Goal: Information Seeking & Learning: Learn about a topic

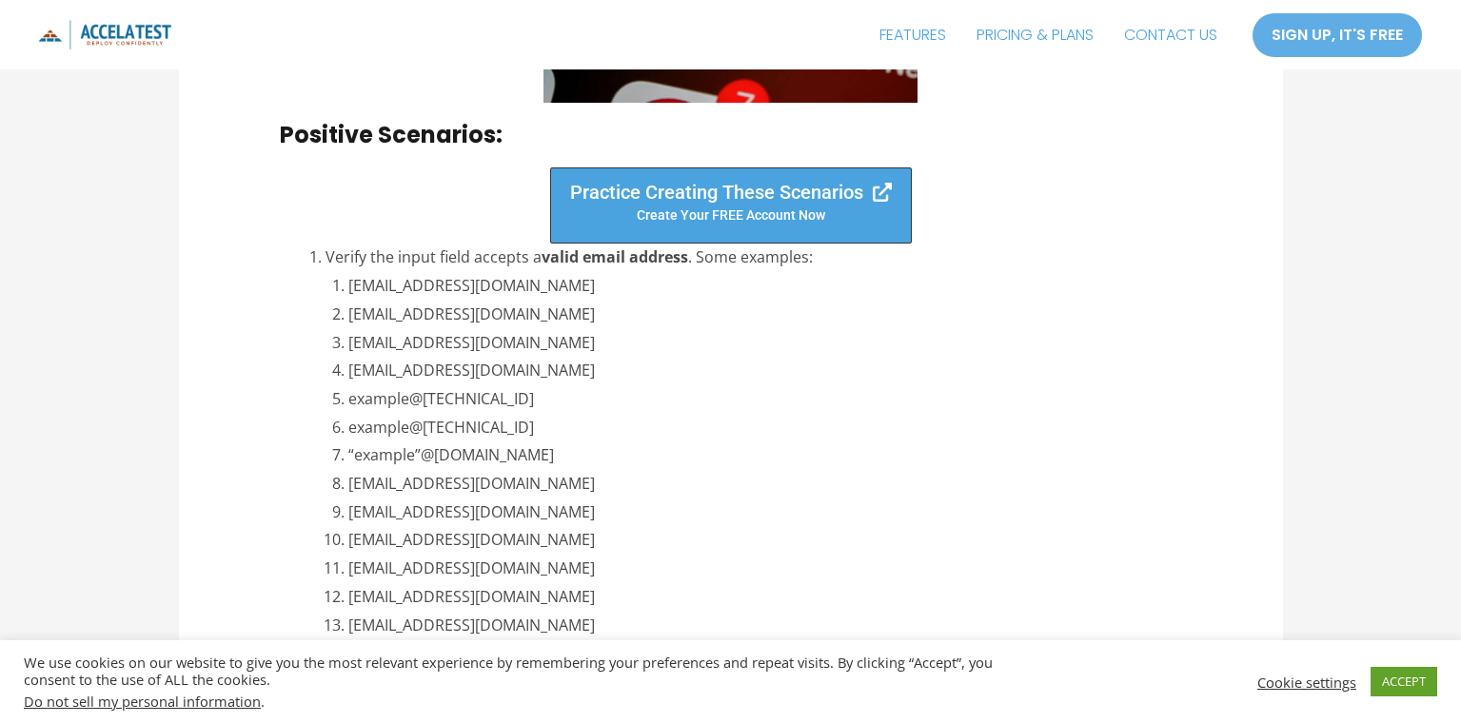
scroll to position [2189, 0]
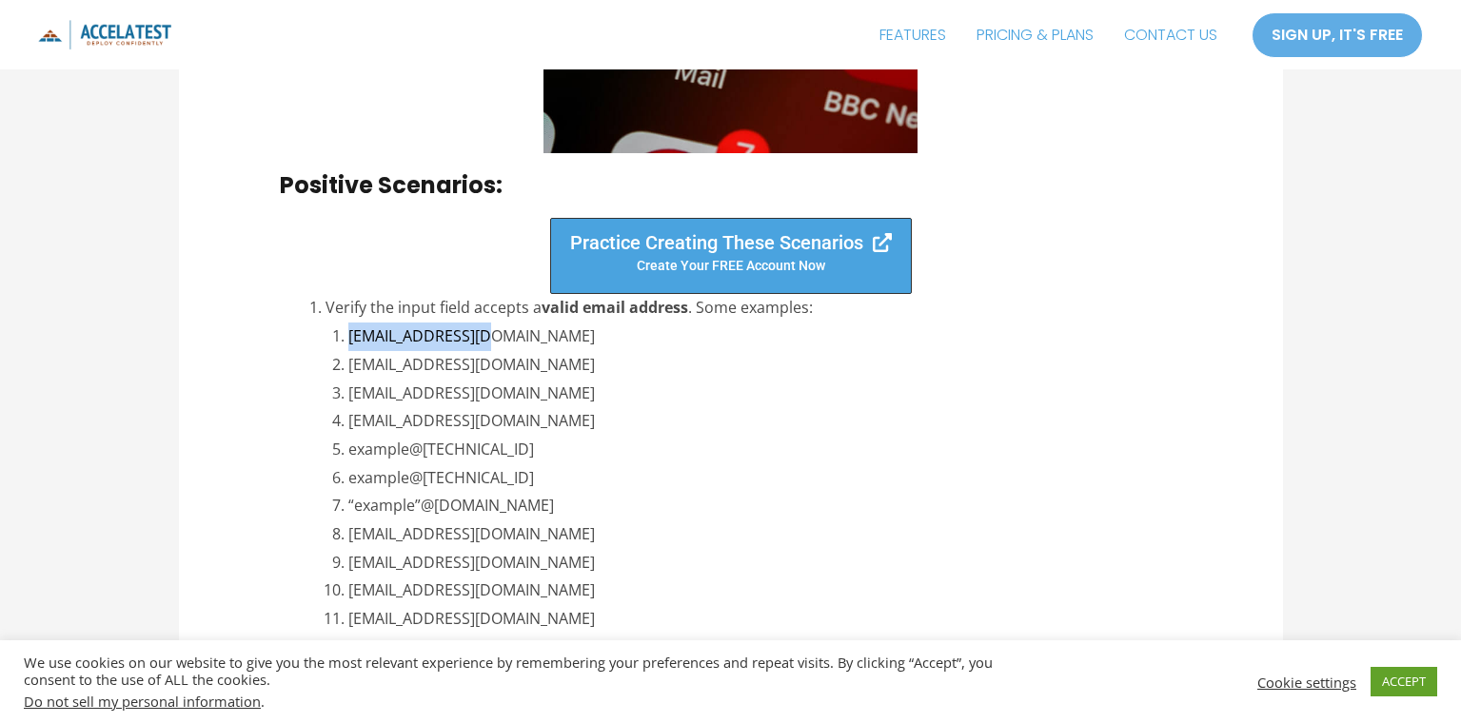
drag, startPoint x: 531, startPoint y: 338, endPoint x: 343, endPoint y: 339, distance: 188.4
click at [348, 339] on li "[EMAIL_ADDRESS][DOMAIN_NAME]" at bounding box center [764, 337] width 833 height 29
copy li "[EMAIL_ADDRESS][DOMAIN_NAME]"
click at [673, 360] on li "[EMAIL_ADDRESS][DOMAIN_NAME]" at bounding box center [764, 365] width 833 height 29
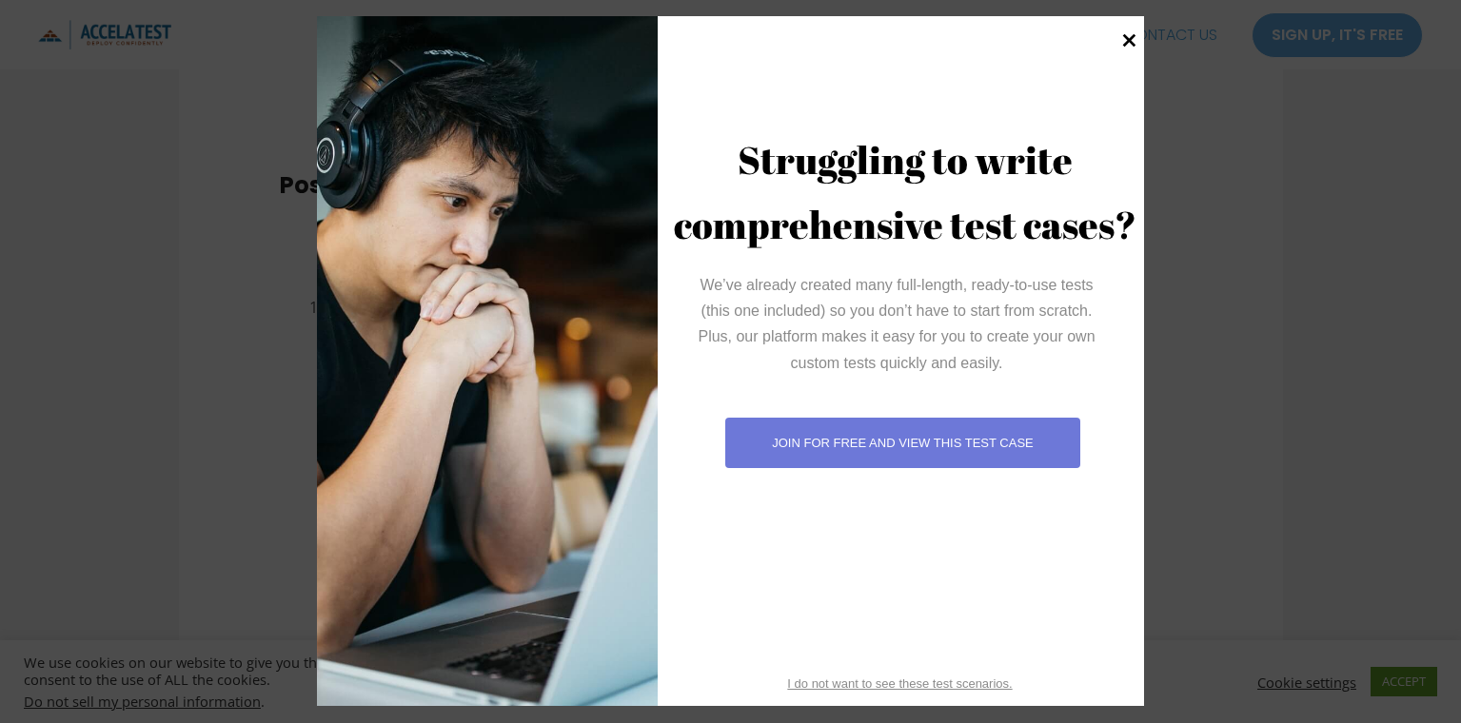
click at [1124, 39] on icon at bounding box center [1129, 41] width 26 height 26
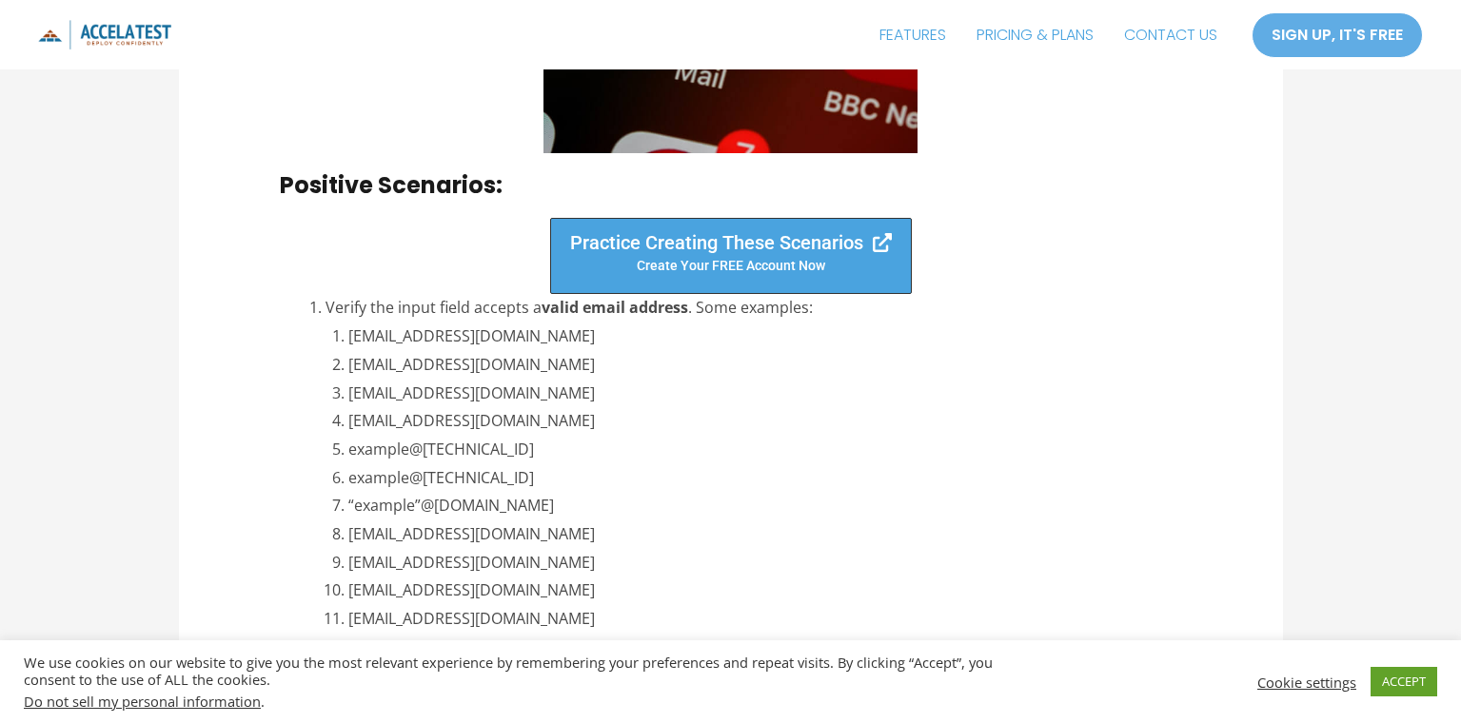
drag, startPoint x: 567, startPoint y: 444, endPoint x: 350, endPoint y: 453, distance: 217.2
click at [350, 453] on li "example@[TECHNICAL_ID]" at bounding box center [764, 450] width 833 height 29
copy li "example@[TECHNICAL_ID]"
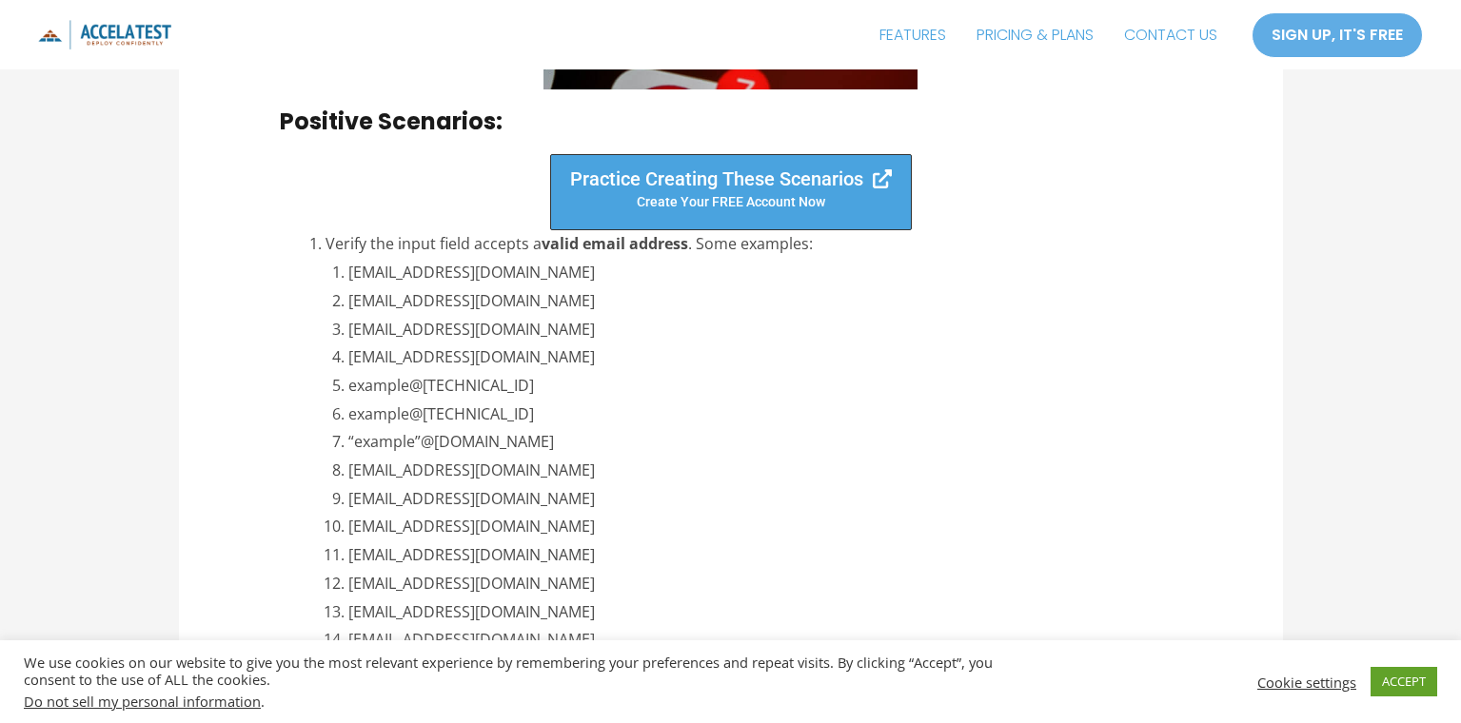
scroll to position [2379, 0]
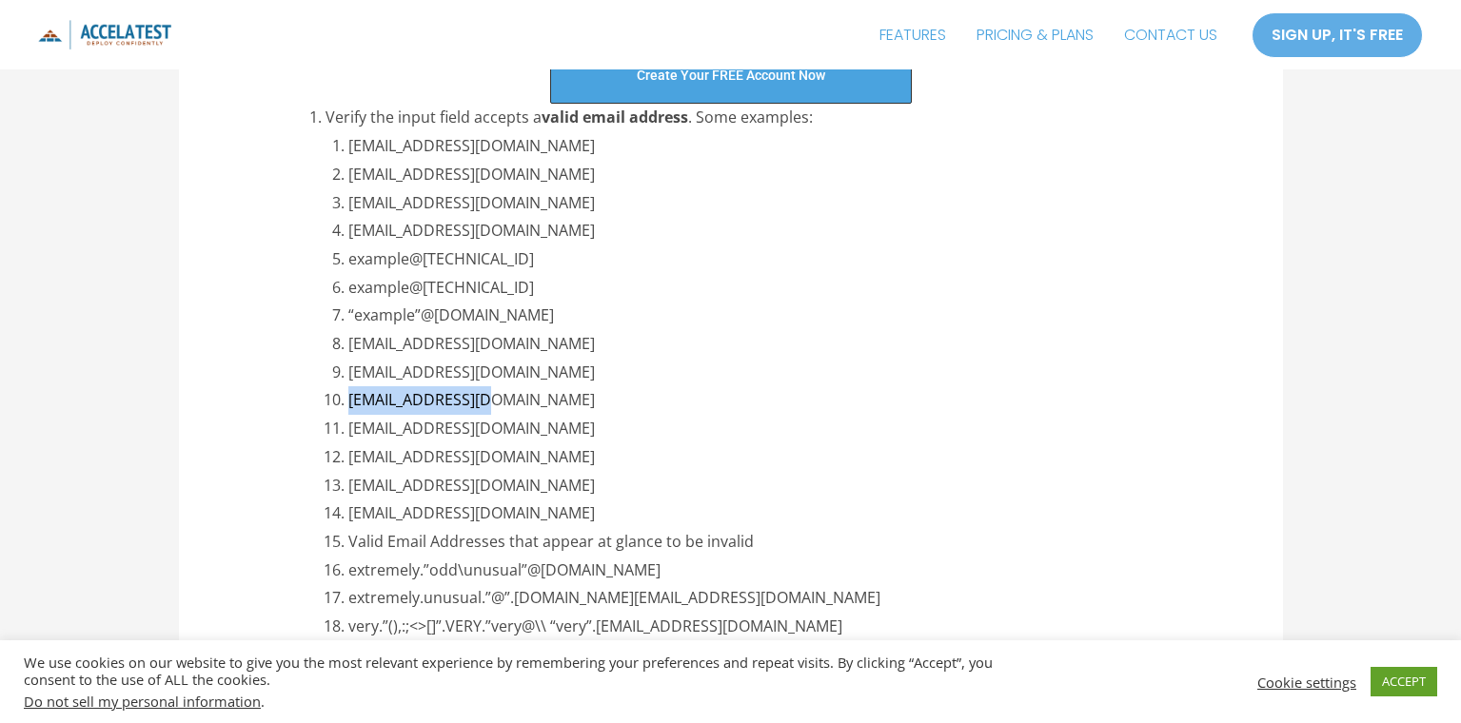
drag, startPoint x: 490, startPoint y: 404, endPoint x: 350, endPoint y: 408, distance: 140.0
click at [350, 408] on li "[EMAIL_ADDRESS][DOMAIN_NAME]" at bounding box center [764, 400] width 833 height 29
copy li "[EMAIL_ADDRESS][DOMAIN_NAME]"
click at [718, 537] on li "Valid Email Addresses that appear at glance to be invalid" at bounding box center [764, 542] width 833 height 29
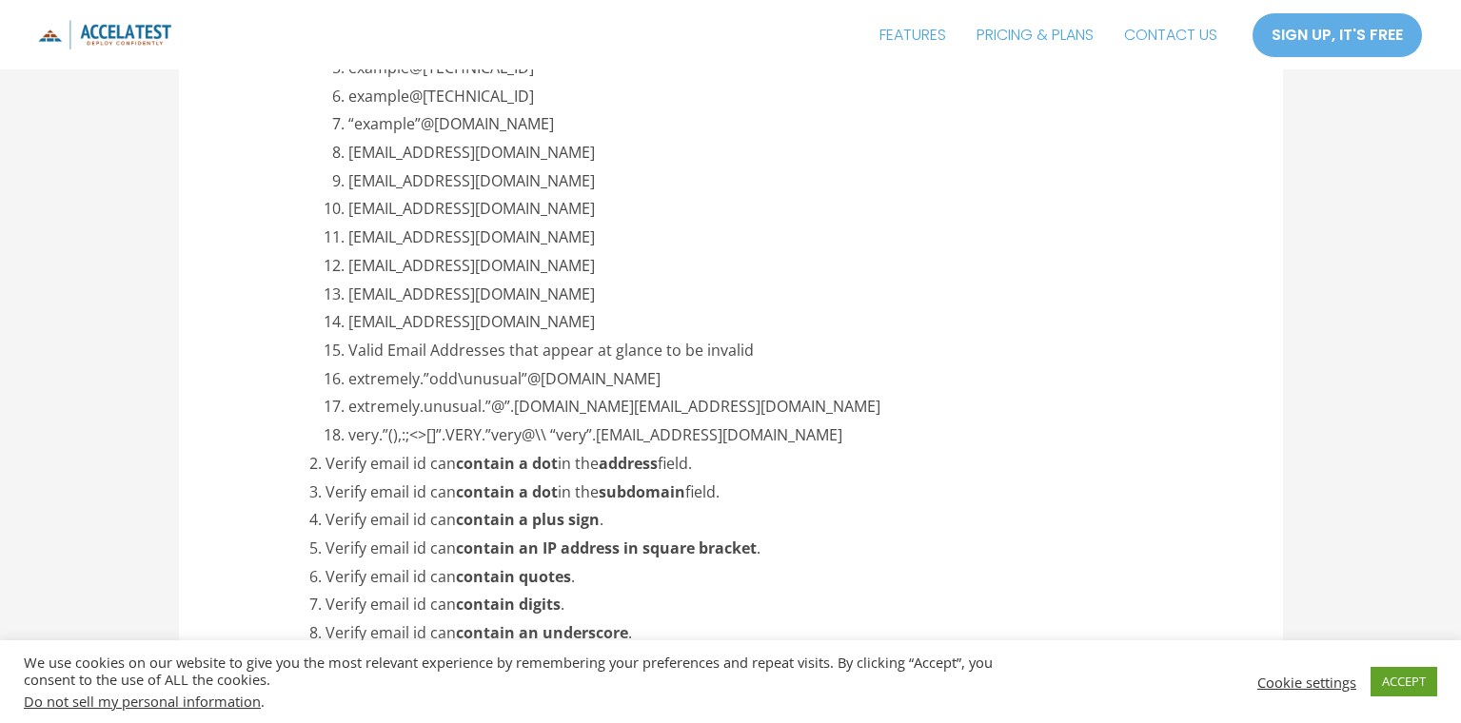
scroll to position [2570, 0]
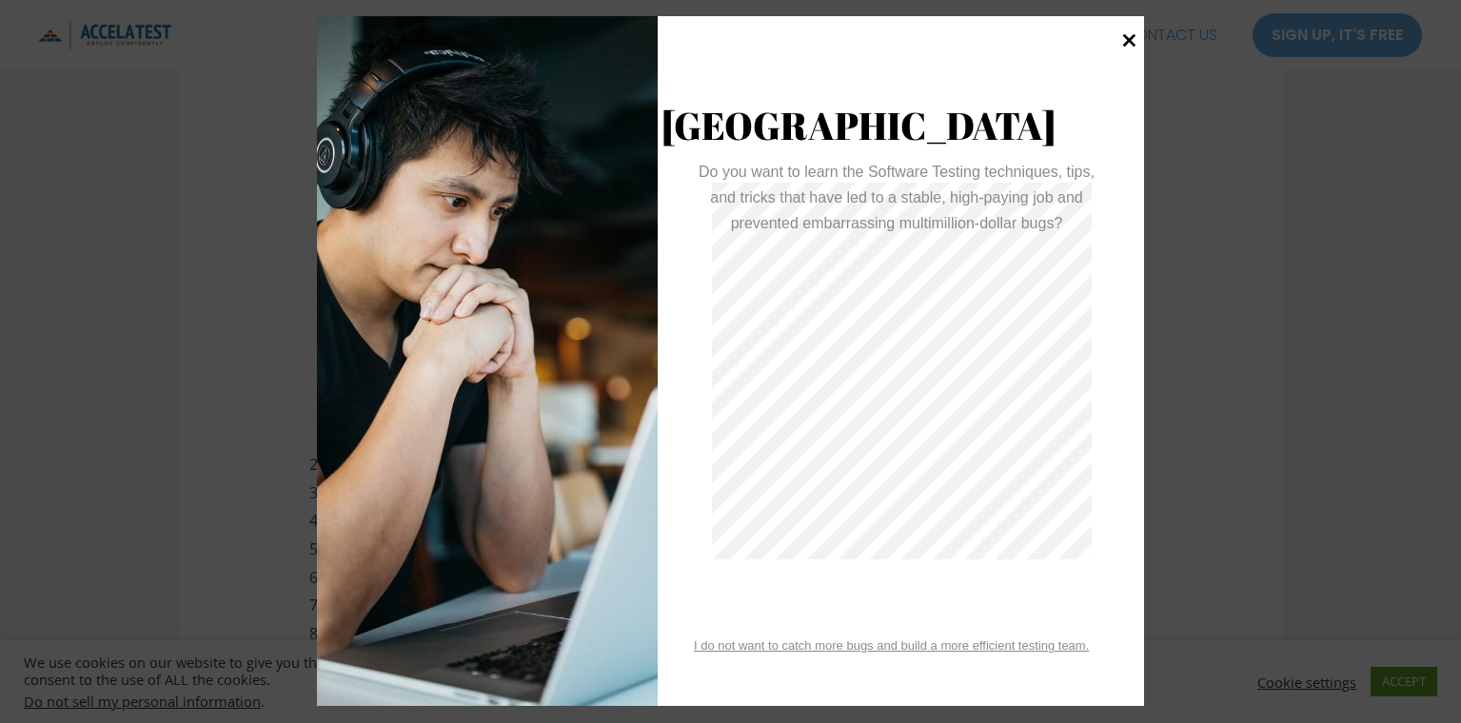
click at [1123, 44] on icon at bounding box center [1129, 41] width 26 height 26
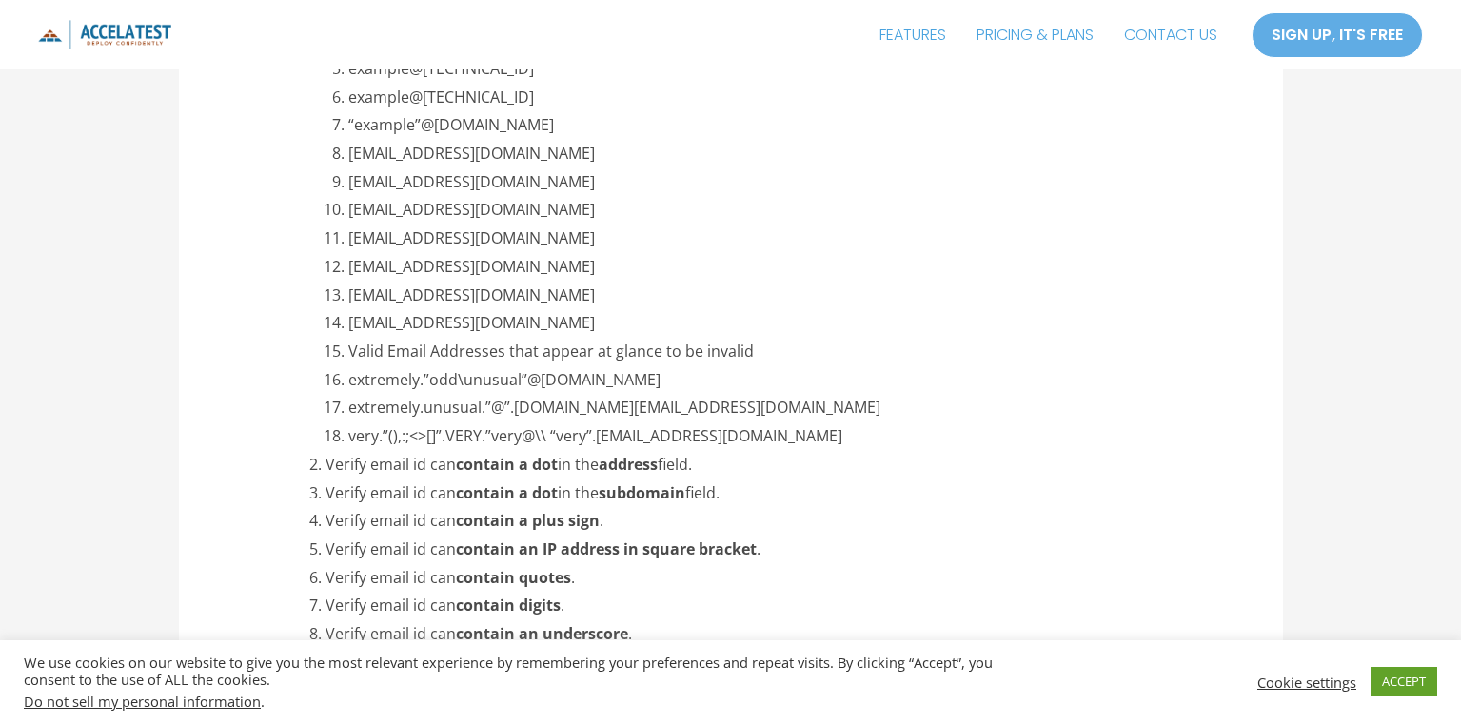
drag, startPoint x: 831, startPoint y: 439, endPoint x: 348, endPoint y: 442, distance: 482.5
click at [348, 442] on li "very.”(),:;<>[]”.VERY.”very@\\ “very”.[EMAIL_ADDRESS][DOMAIN_NAME]" at bounding box center [764, 437] width 833 height 29
copy li "very.”(),:;<>[]”.VERY.”very@\\ “very”.[EMAIL_ADDRESS][DOMAIN_NAME]"
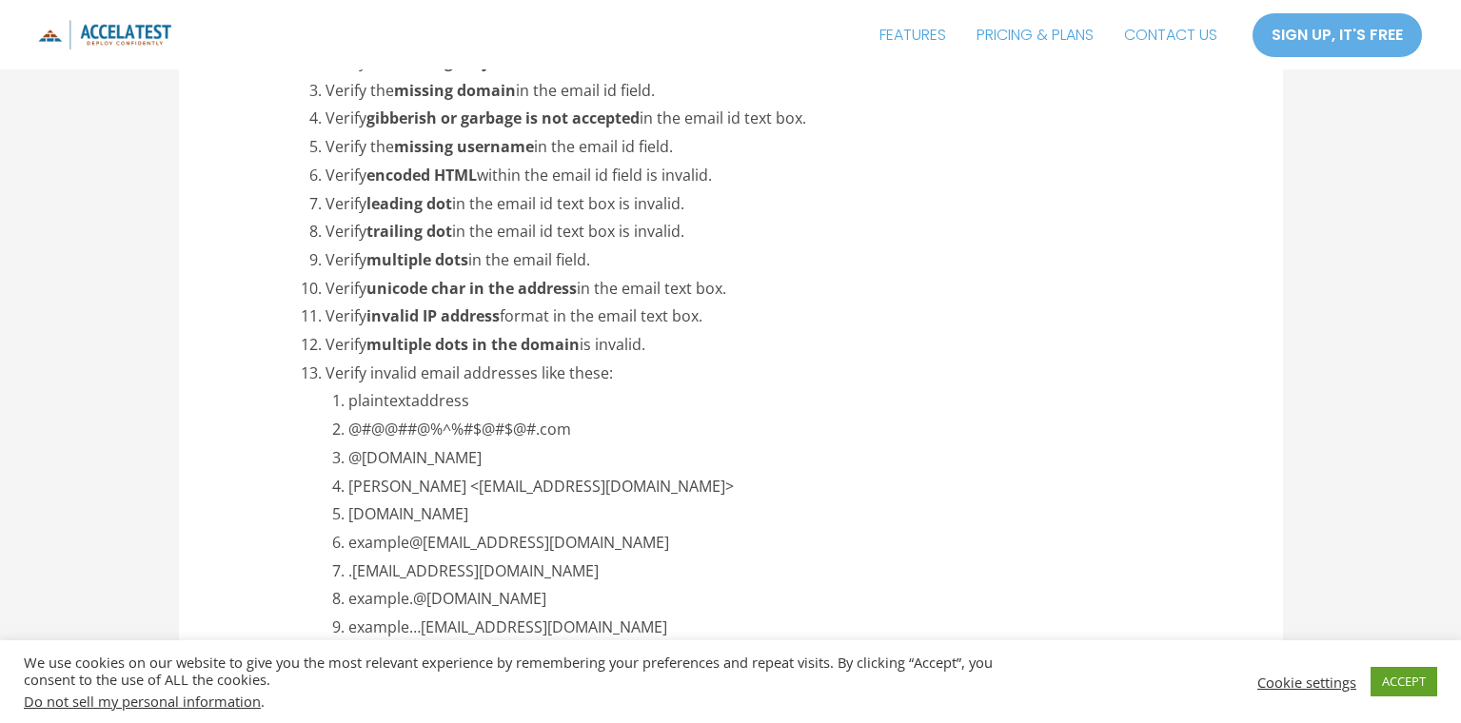
scroll to position [3521, 0]
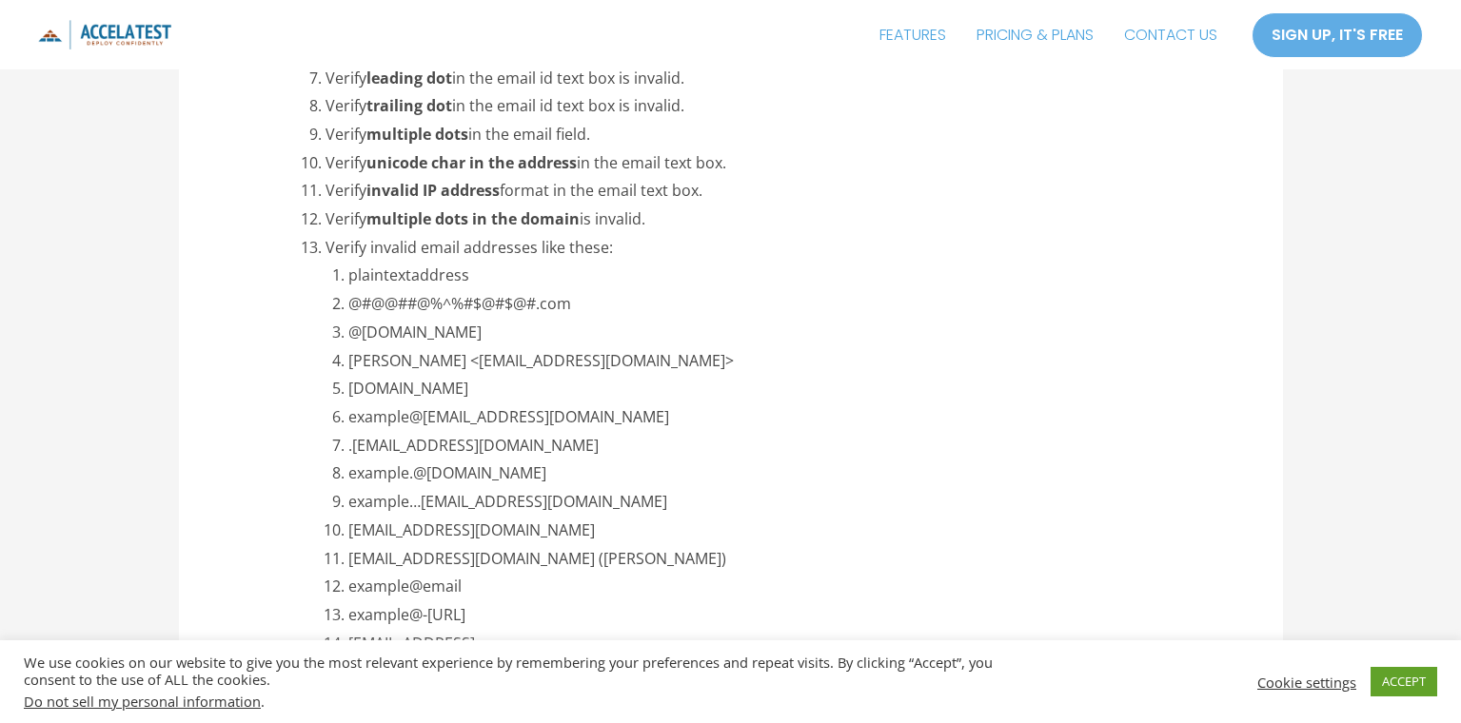
click at [415, 277] on li "plaintextaddress" at bounding box center [764, 276] width 833 height 29
copy li "plaintextaddress"
drag, startPoint x: 567, startPoint y: 307, endPoint x: 301, endPoint y: 317, distance: 266.7
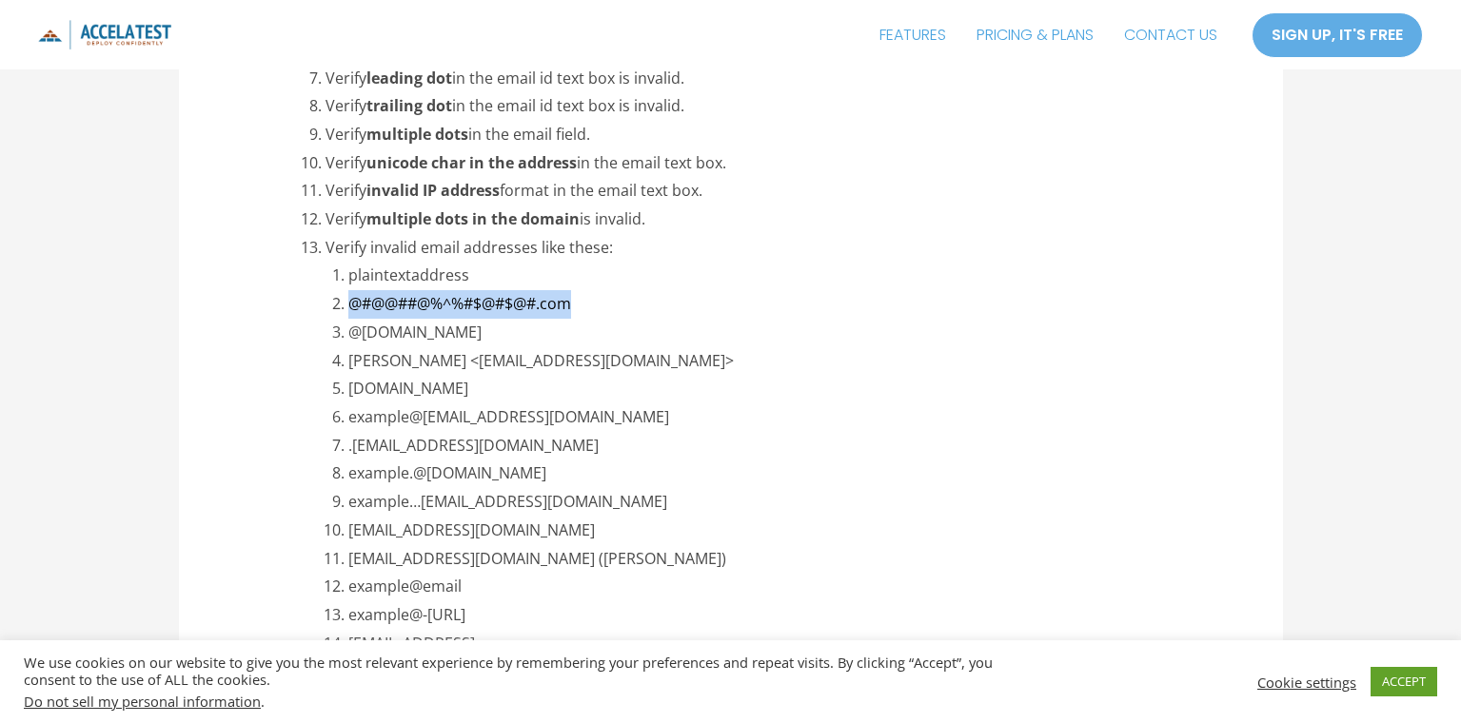
copy li "@#@@##@%^%#$@#$@#.com"
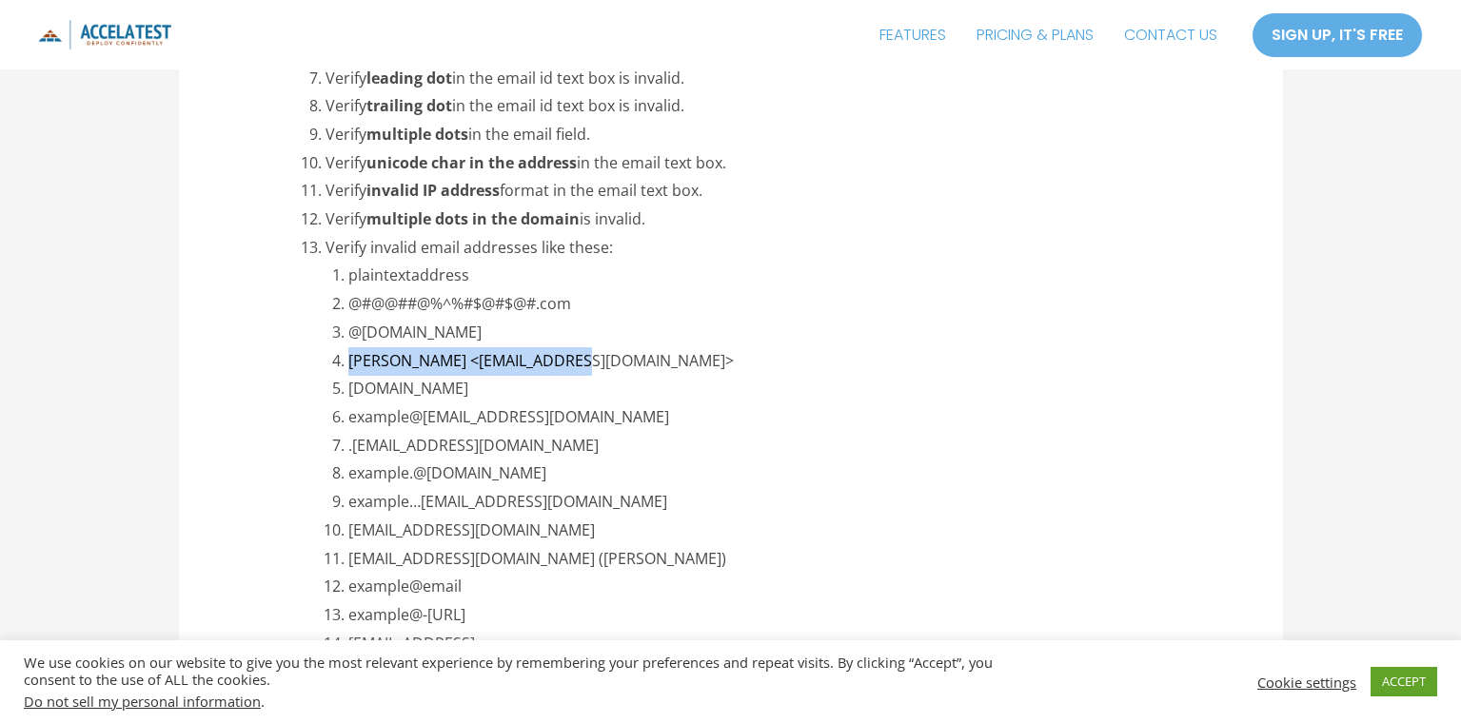
drag, startPoint x: 588, startPoint y: 356, endPoint x: 347, endPoint y: 363, distance: 240.9
click at [348, 363] on li "[PERSON_NAME] <[EMAIL_ADDRESS][DOMAIN_NAME]>" at bounding box center [764, 361] width 833 height 29
copy li "[PERSON_NAME] <[EMAIL_ADDRESS][DOMAIN_NAME]>"
drag, startPoint x: 503, startPoint y: 395, endPoint x: 451, endPoint y: 394, distance: 51.4
click at [451, 394] on li "[DOMAIN_NAME]" at bounding box center [764, 389] width 833 height 29
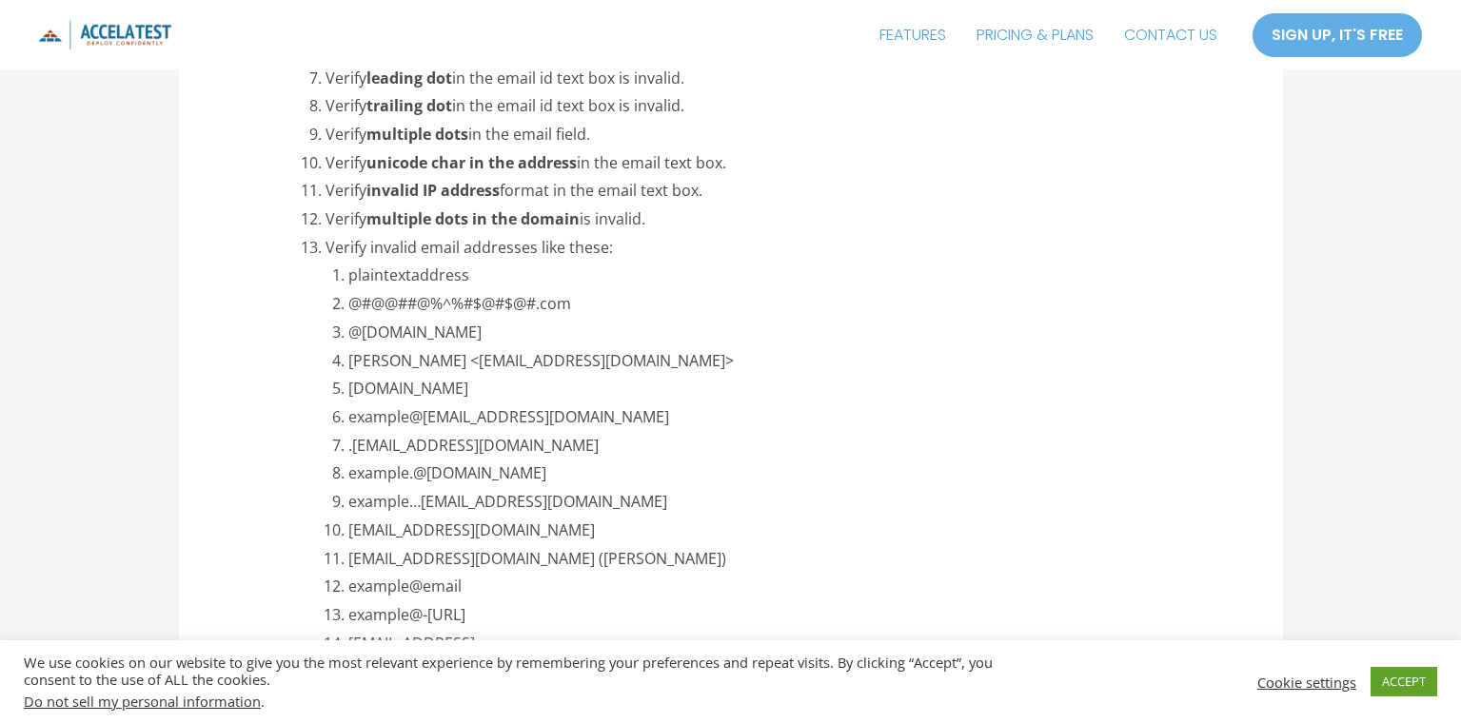
click at [574, 441] on li ".[EMAIL_ADDRESS][DOMAIN_NAME]" at bounding box center [764, 446] width 833 height 29
drag, startPoint x: 558, startPoint y: 421, endPoint x: 341, endPoint y: 424, distance: 217.0
click at [348, 424] on li "example@[EMAIL_ADDRESS][DOMAIN_NAME]" at bounding box center [764, 418] width 833 height 29
copy li "example@[EMAIL_ADDRESS][DOMAIN_NAME]"
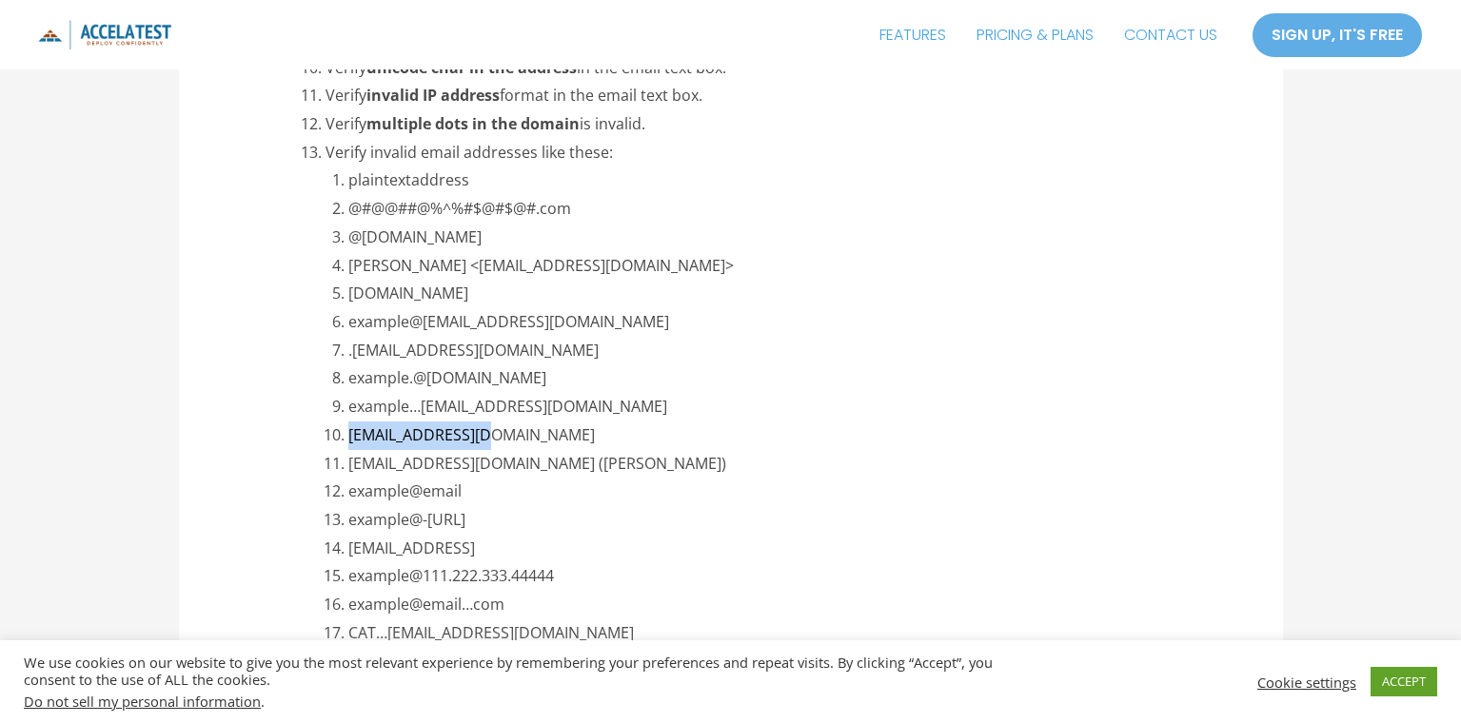
drag, startPoint x: 537, startPoint y: 427, endPoint x: 354, endPoint y: 432, distance: 182.8
click at [354, 432] on li "[EMAIL_ADDRESS][DOMAIN_NAME]" at bounding box center [764, 436] width 833 height 29
copy li "[EMAIL_ADDRESS][DOMAIN_NAME]"
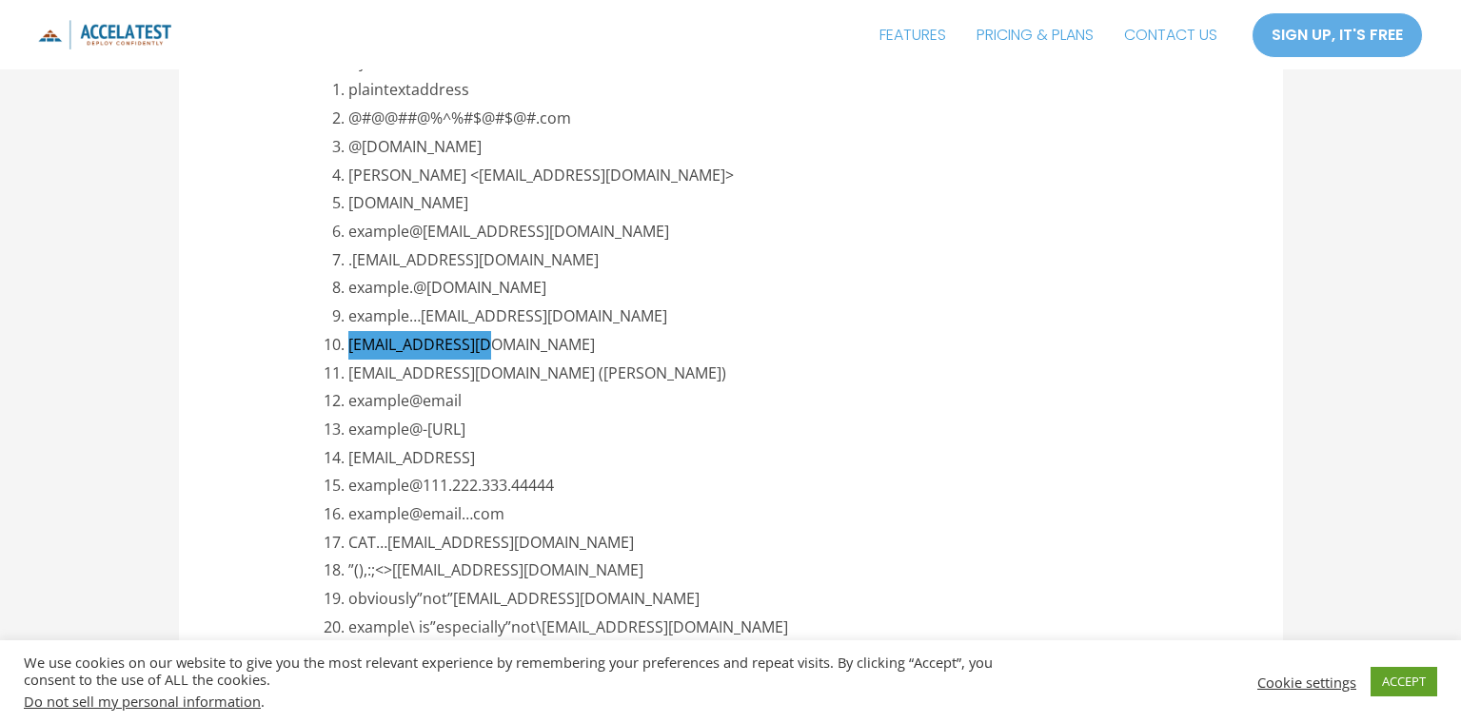
scroll to position [3712, 0]
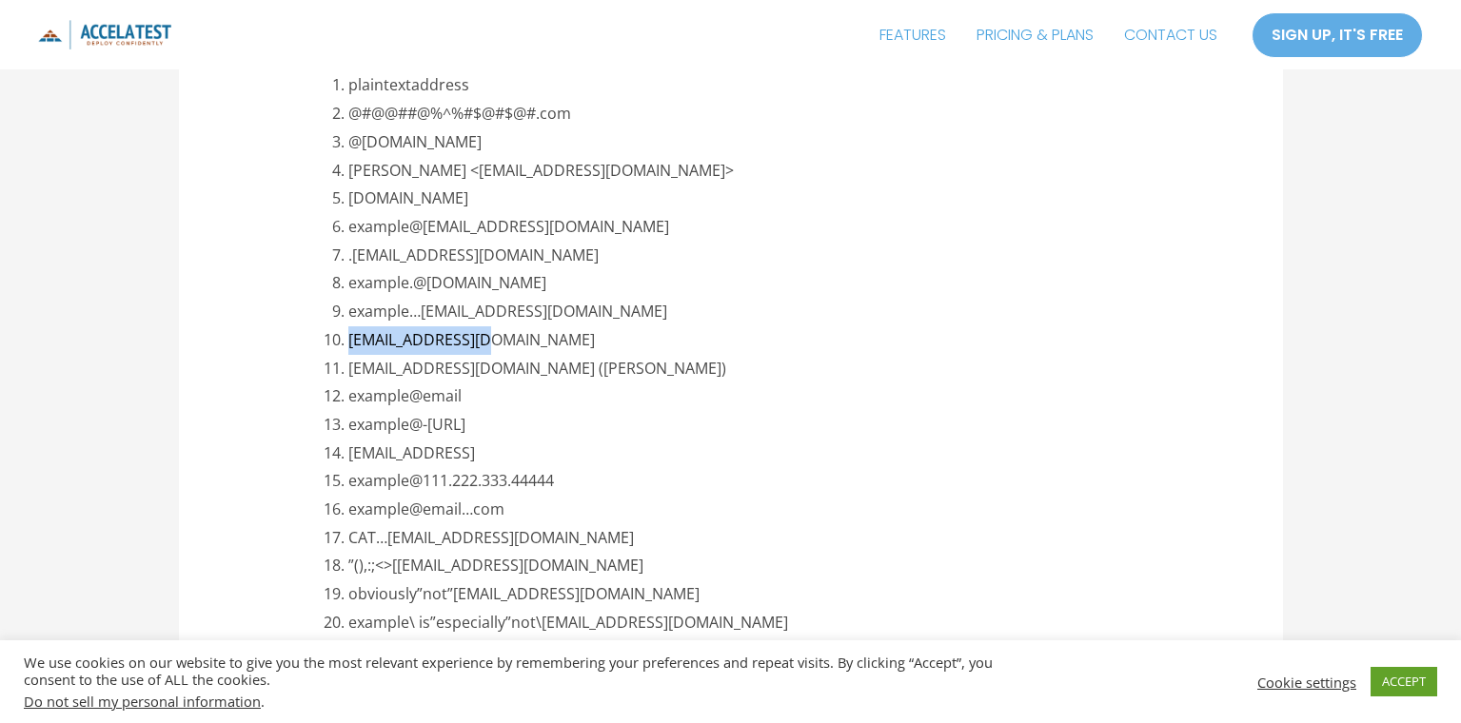
drag, startPoint x: 499, startPoint y: 454, endPoint x: 339, endPoint y: 463, distance: 160.2
click at [348, 463] on li "[EMAIL_ADDRESS]" at bounding box center [764, 454] width 833 height 29
copy li "[EMAIL_ADDRESS]"
click at [844, 425] on li "example@-[URL]" at bounding box center [764, 425] width 833 height 29
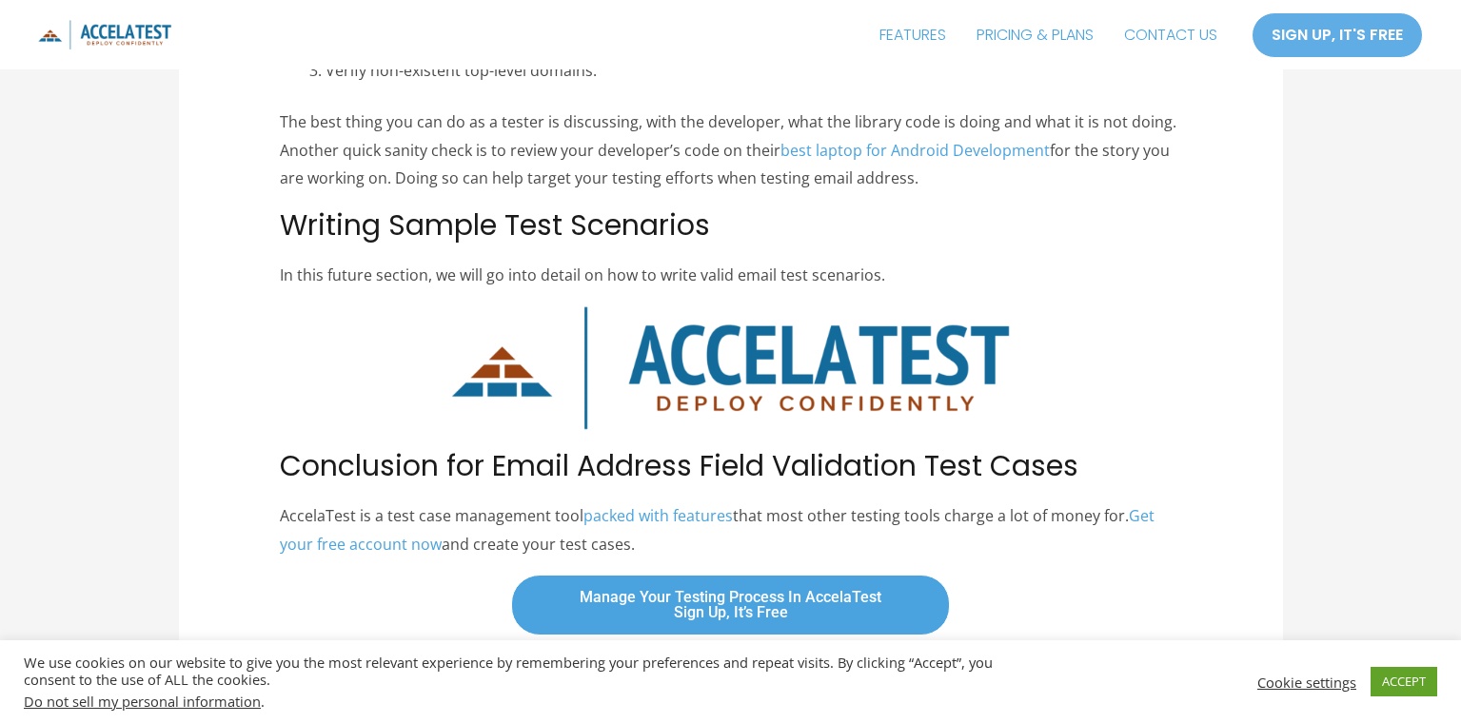
scroll to position [4473, 0]
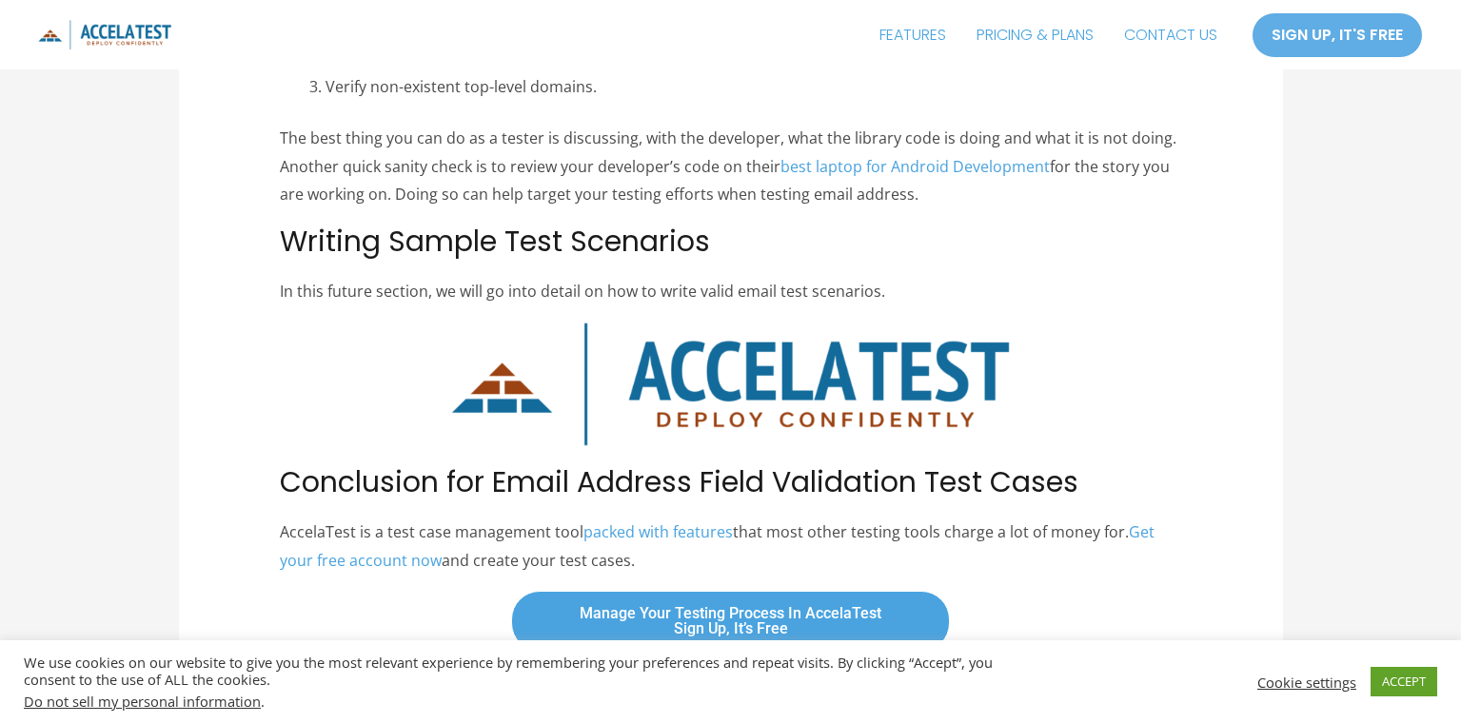
click at [364, 349] on span at bounding box center [730, 384] width 901 height 125
